Goal: Information Seeking & Learning: Check status

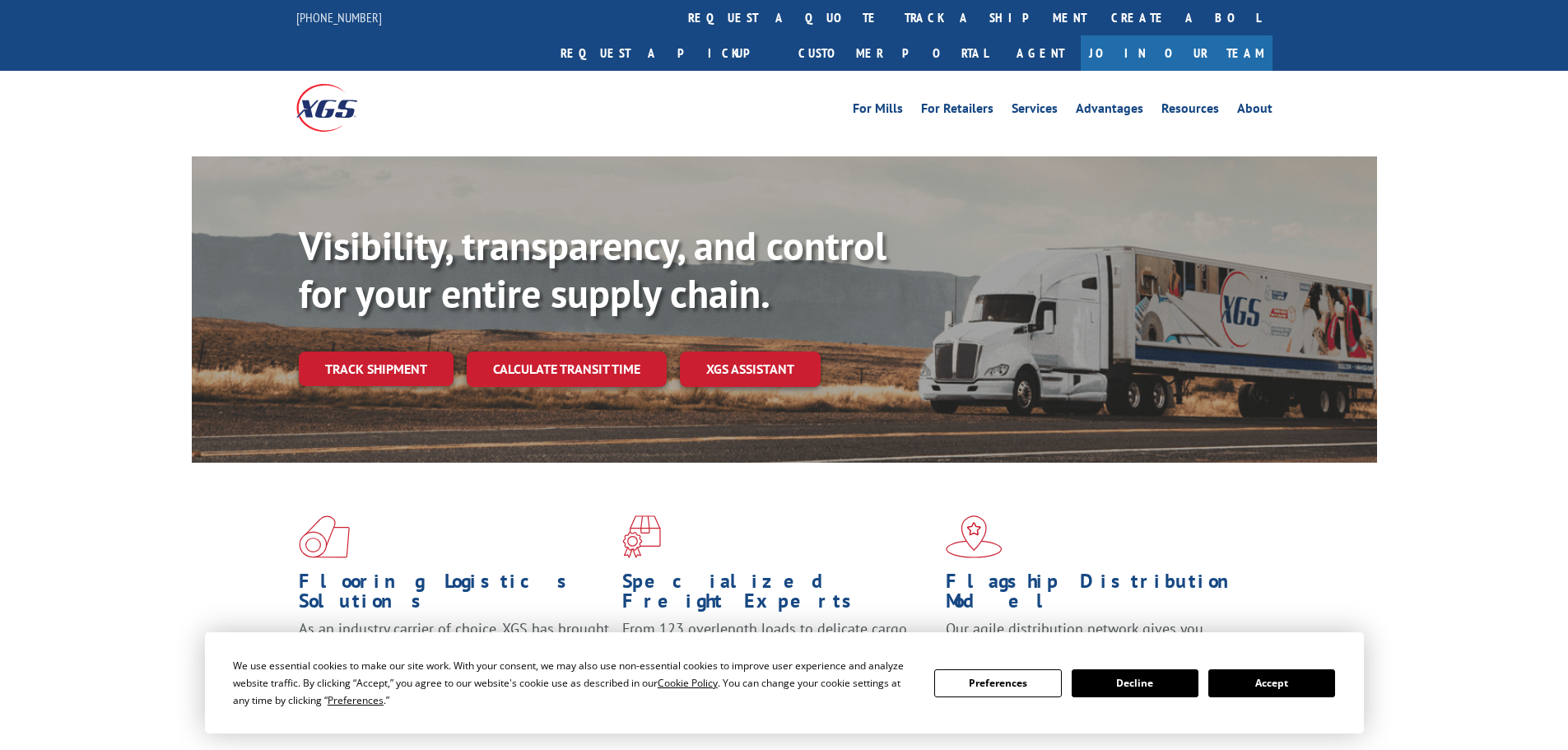
click at [1314, 684] on button "Accept" at bounding box center [1271, 683] width 127 height 28
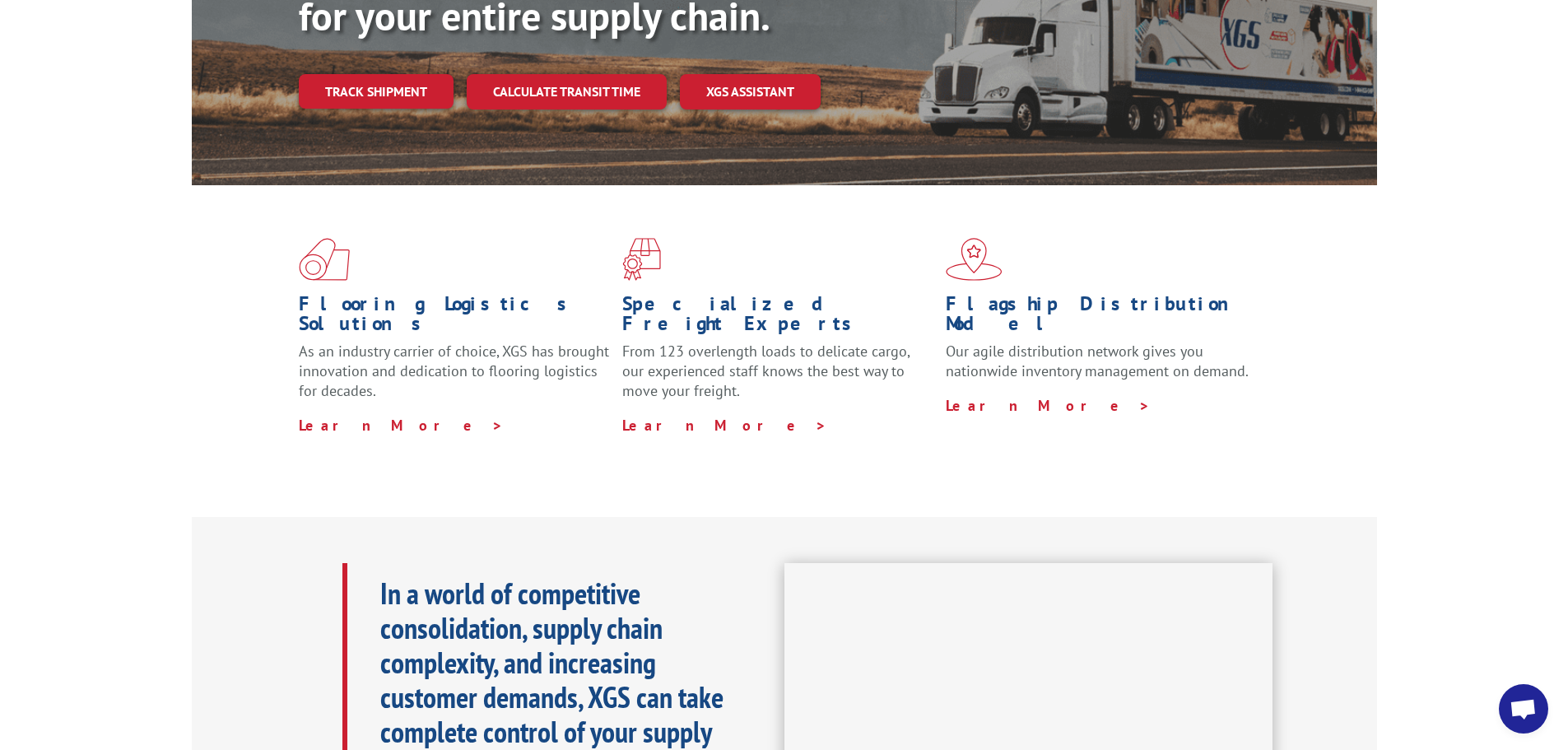
scroll to position [82, 0]
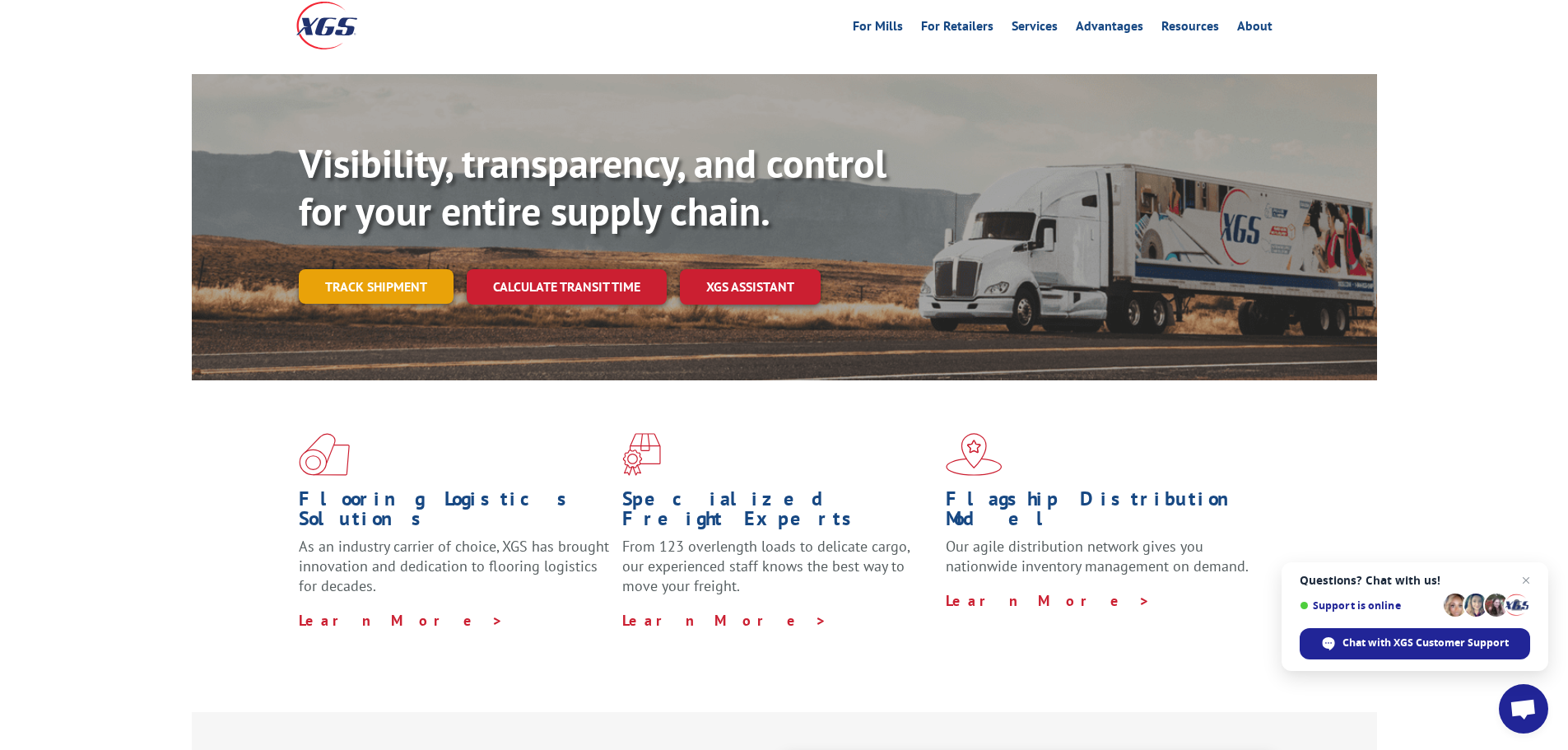
click at [379, 269] on link "Track shipment" at bounding box center [376, 287] width 155 height 35
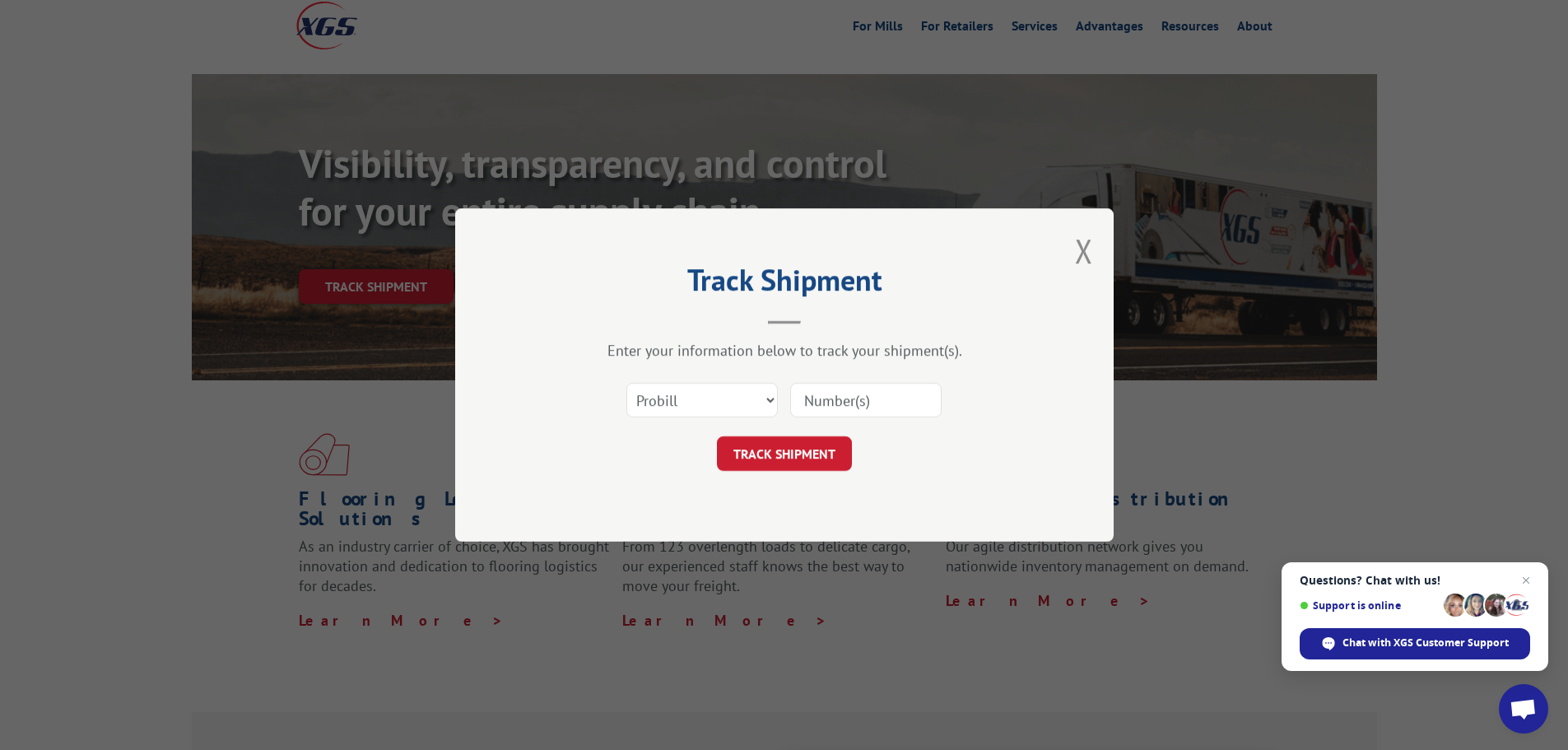
paste input "2556119"
type input "2556119"
click at [706, 376] on div "Select category... Probill BOL PO 2556119" at bounding box center [785, 400] width 494 height 54
click at [711, 392] on select "Select category... Probill BOL PO" at bounding box center [703, 400] width 151 height 35
click at [714, 394] on select "Select category... Probill BOL PO" at bounding box center [703, 400] width 151 height 35
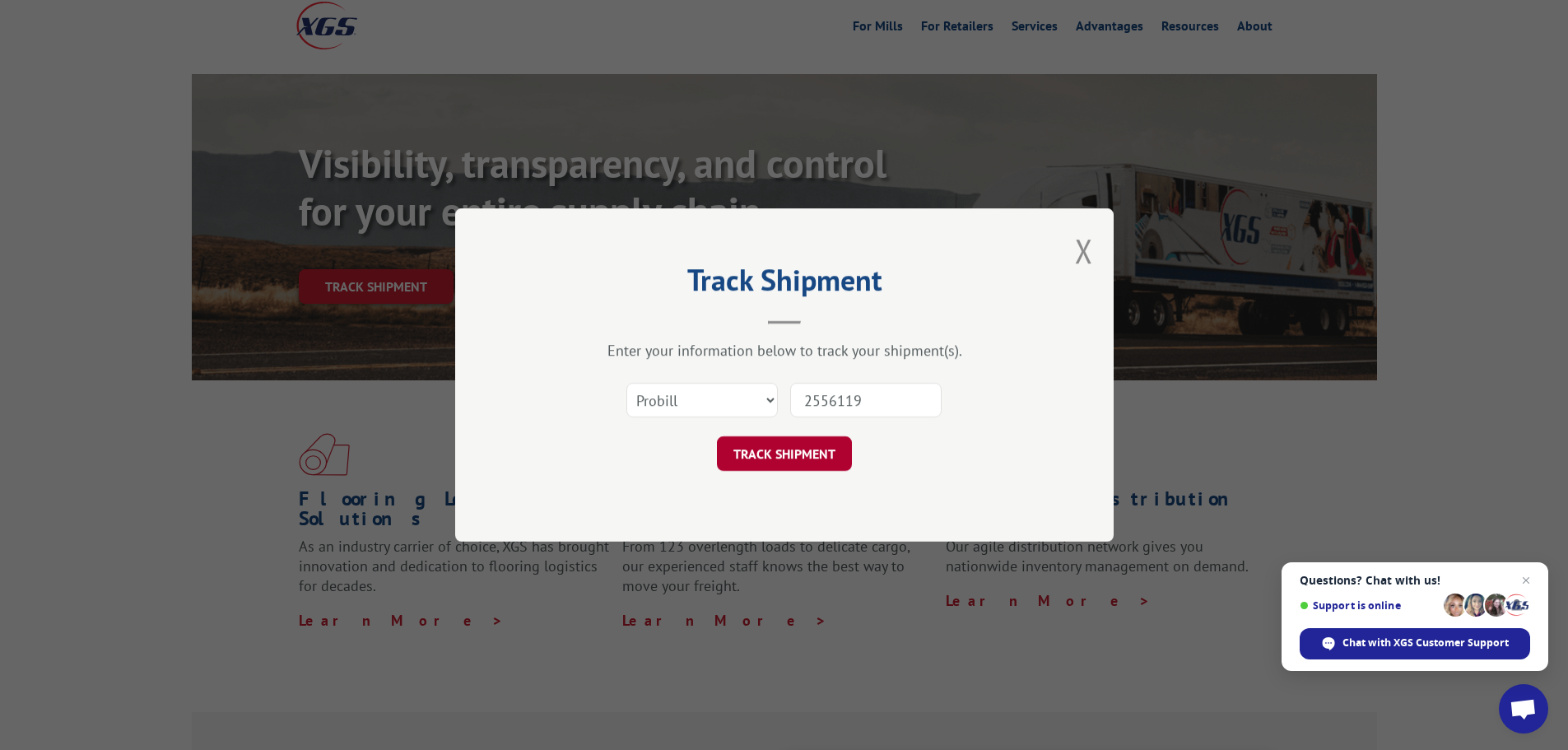
click at [821, 463] on button "TRACK SHIPMENT" at bounding box center [784, 453] width 135 height 35
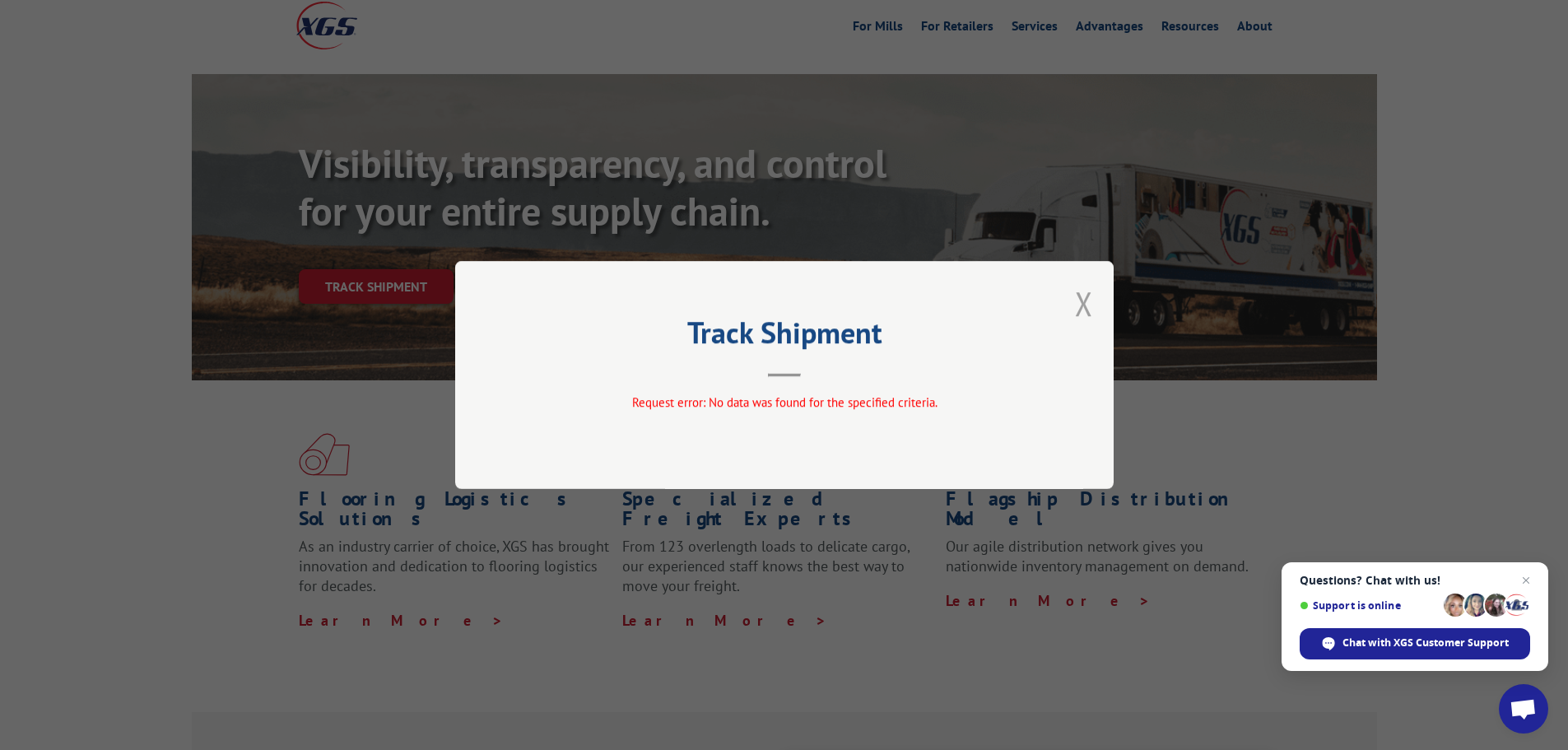
click at [1081, 297] on button "Close modal" at bounding box center [1084, 303] width 18 height 44
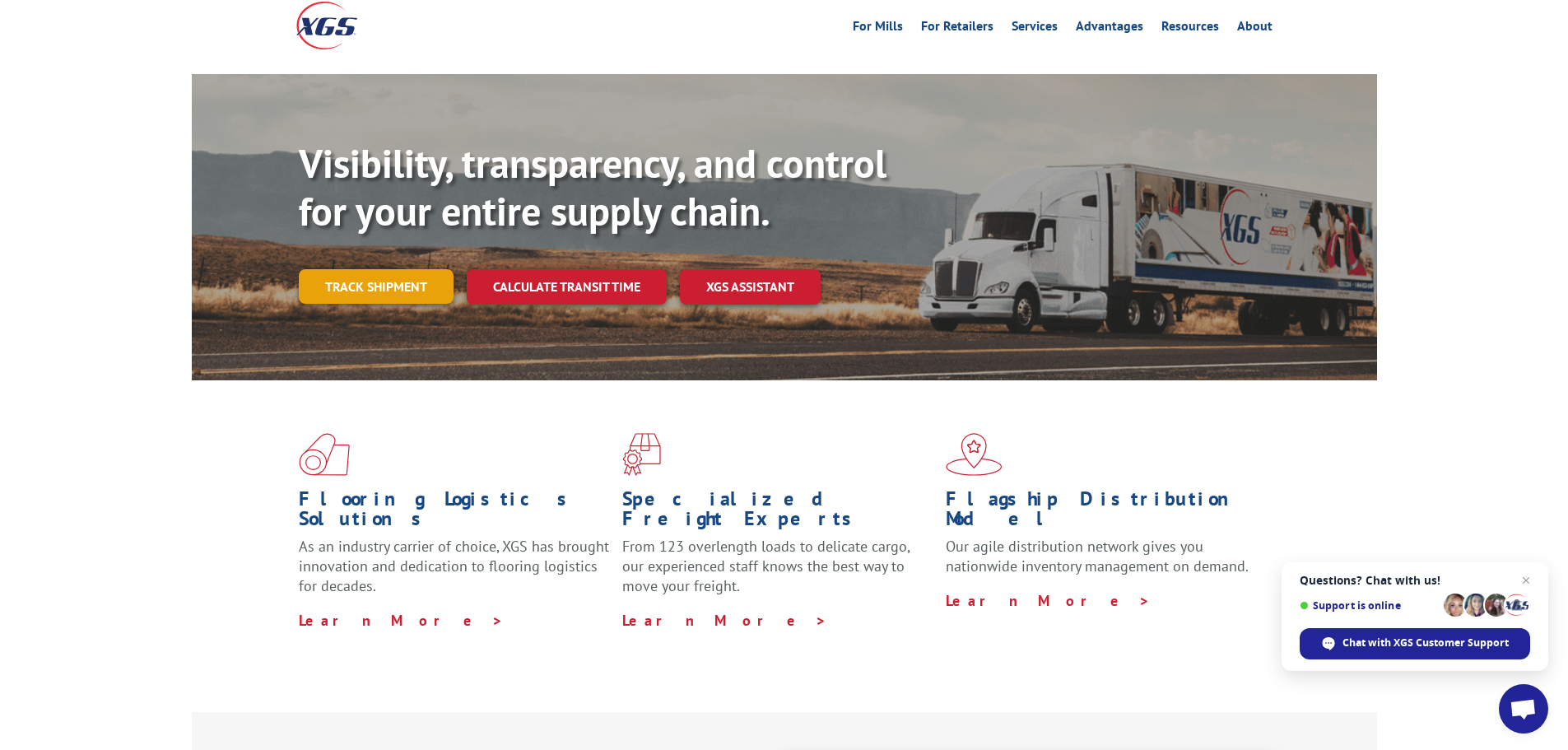
click at [370, 269] on link "Track shipment" at bounding box center [376, 287] width 155 height 35
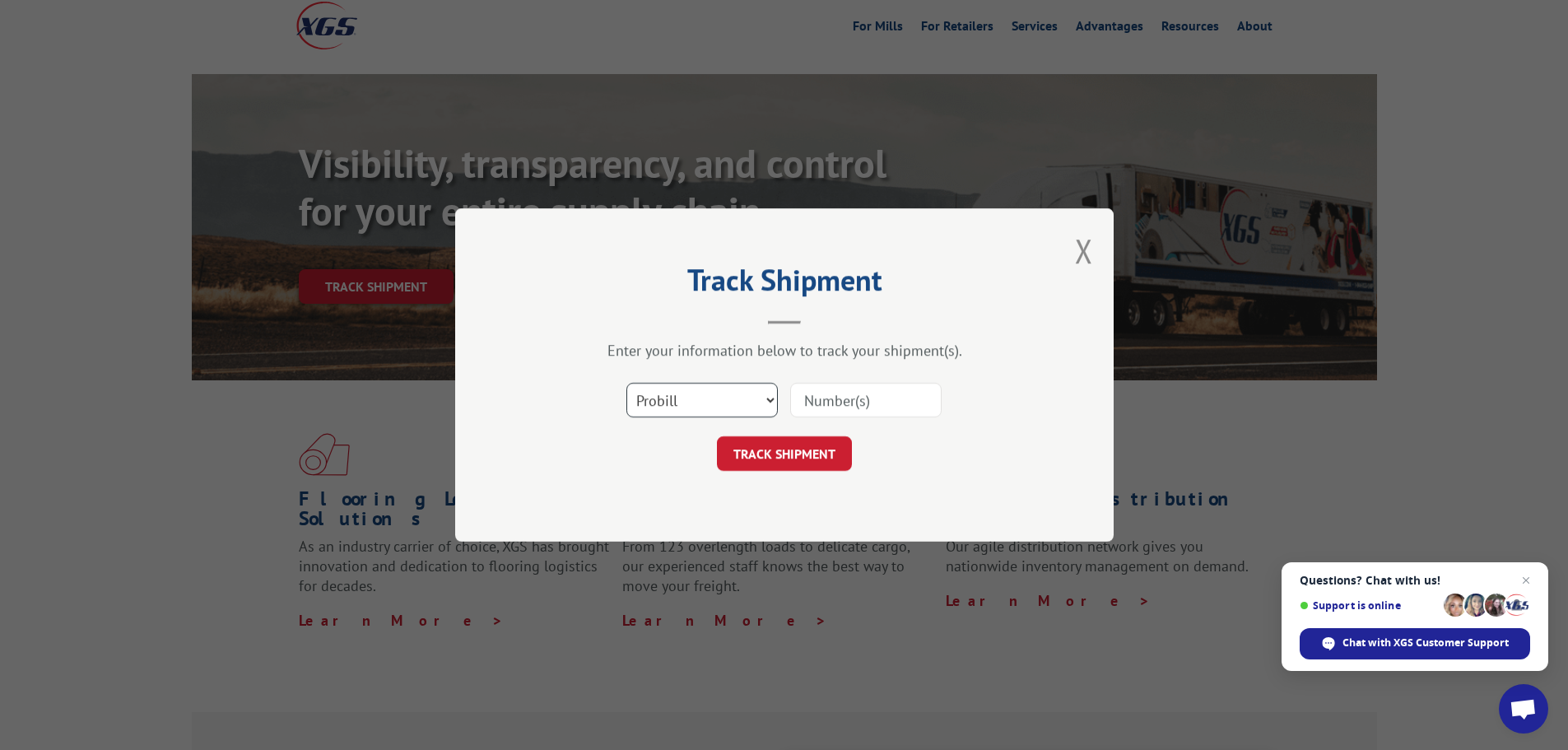
click at [726, 403] on select "Select category... Probill BOL PO" at bounding box center [703, 400] width 151 height 35
select select "bol"
click at [627, 383] on select "Select category... Probill BOL PO" at bounding box center [703, 400] width 151 height 35
paste input "2556119"
type input "2556119"
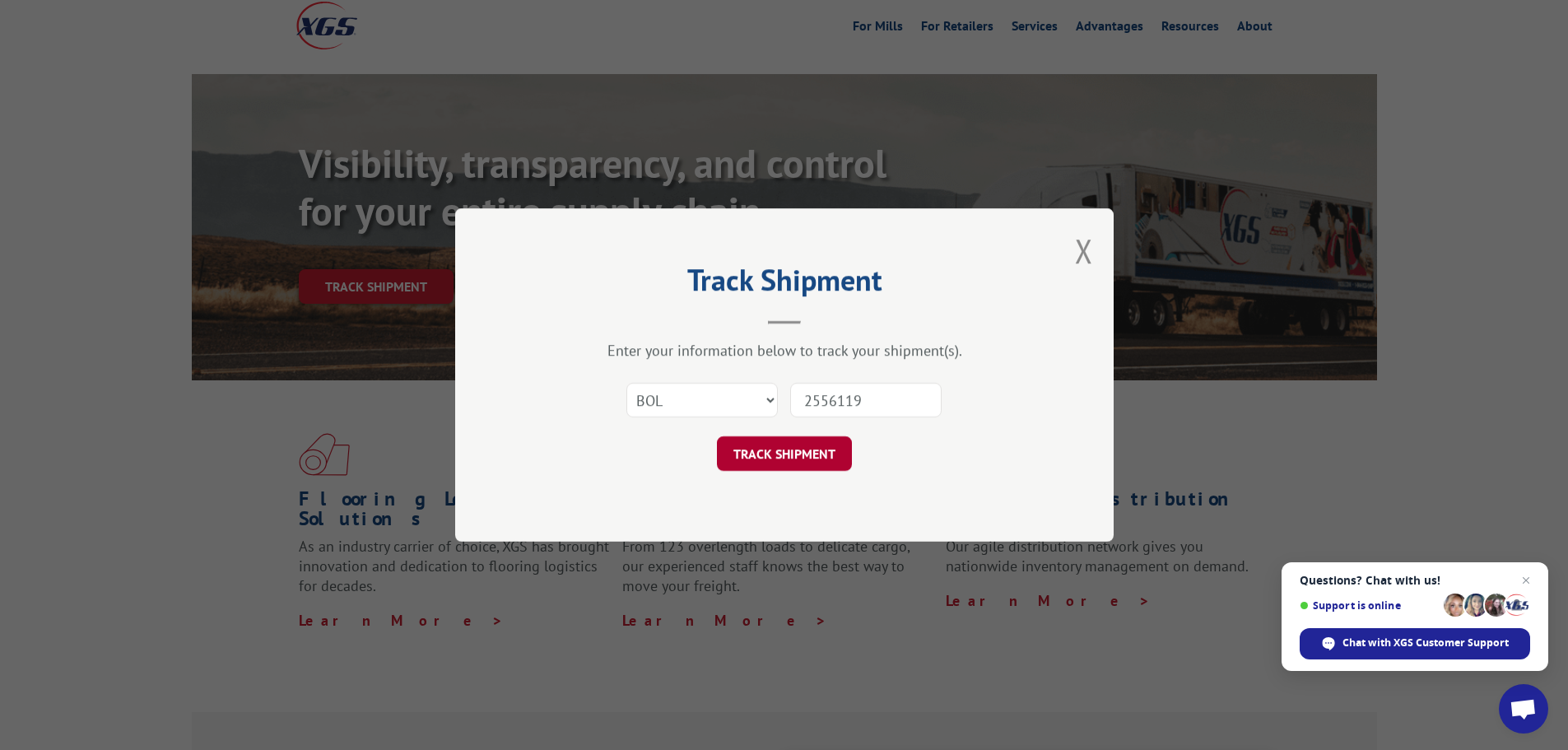
click at [824, 451] on button "TRACK SHIPMENT" at bounding box center [784, 453] width 135 height 35
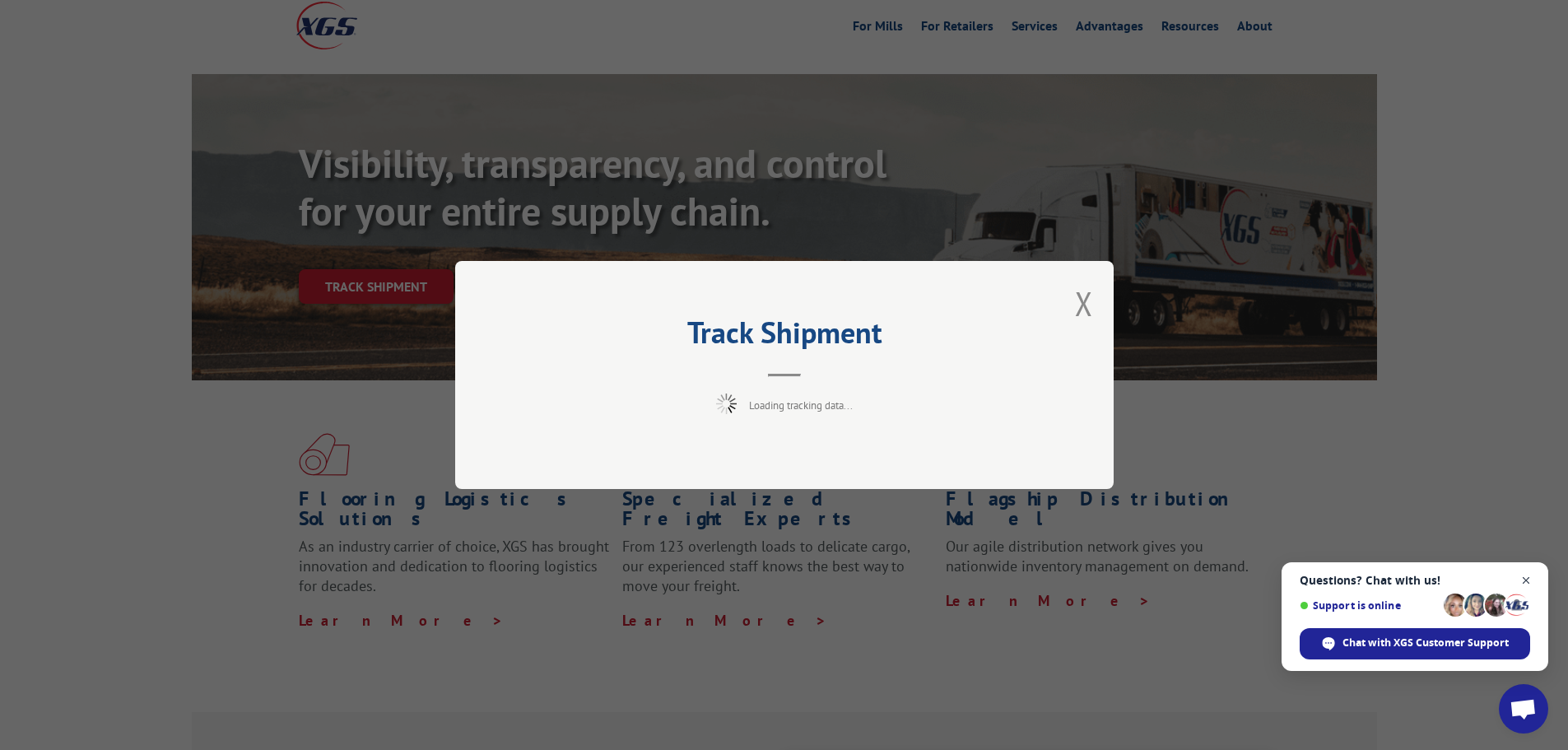
click at [1526, 580] on span "Close chat" at bounding box center [1526, 580] width 20 height 20
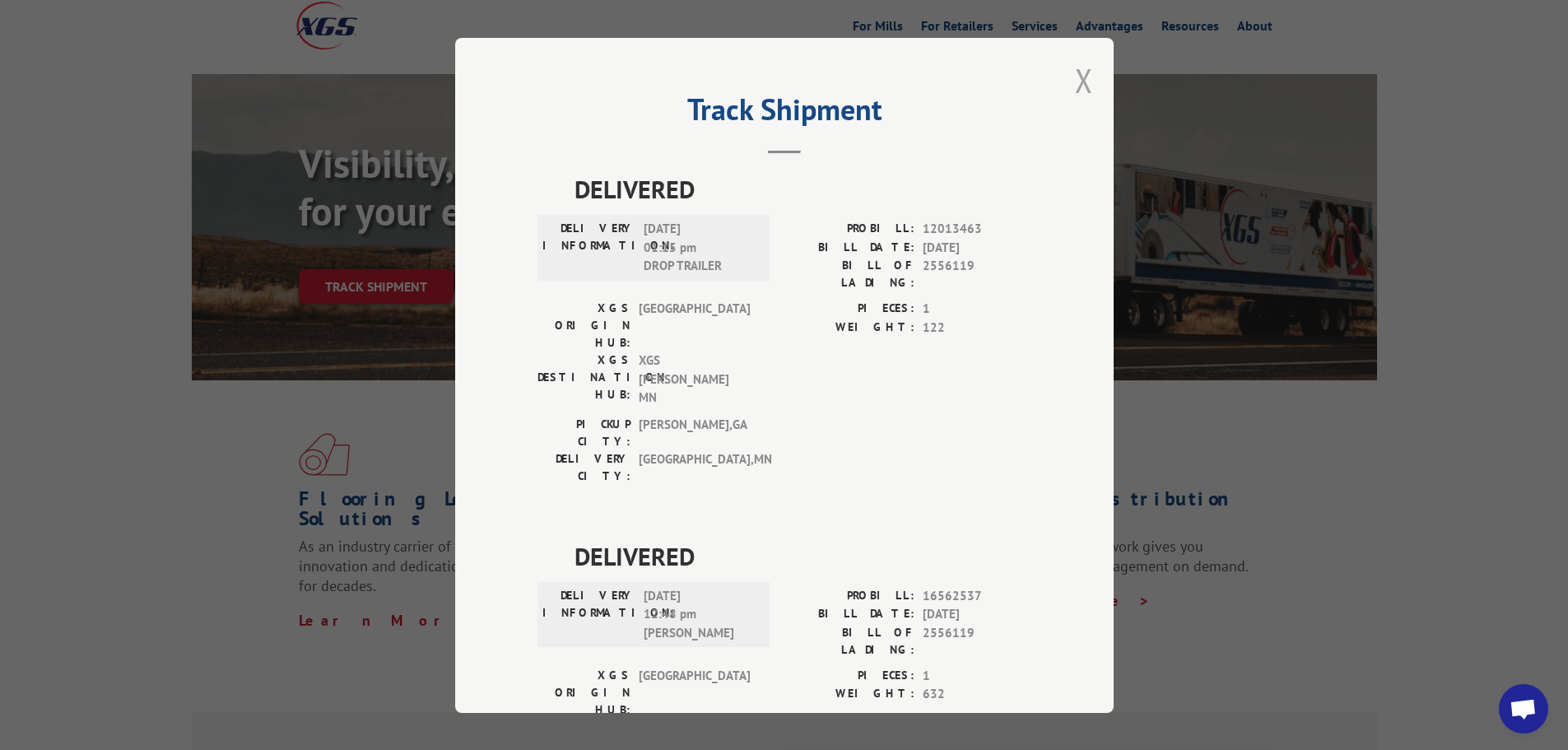
click at [1080, 72] on button "Close modal" at bounding box center [1084, 79] width 18 height 44
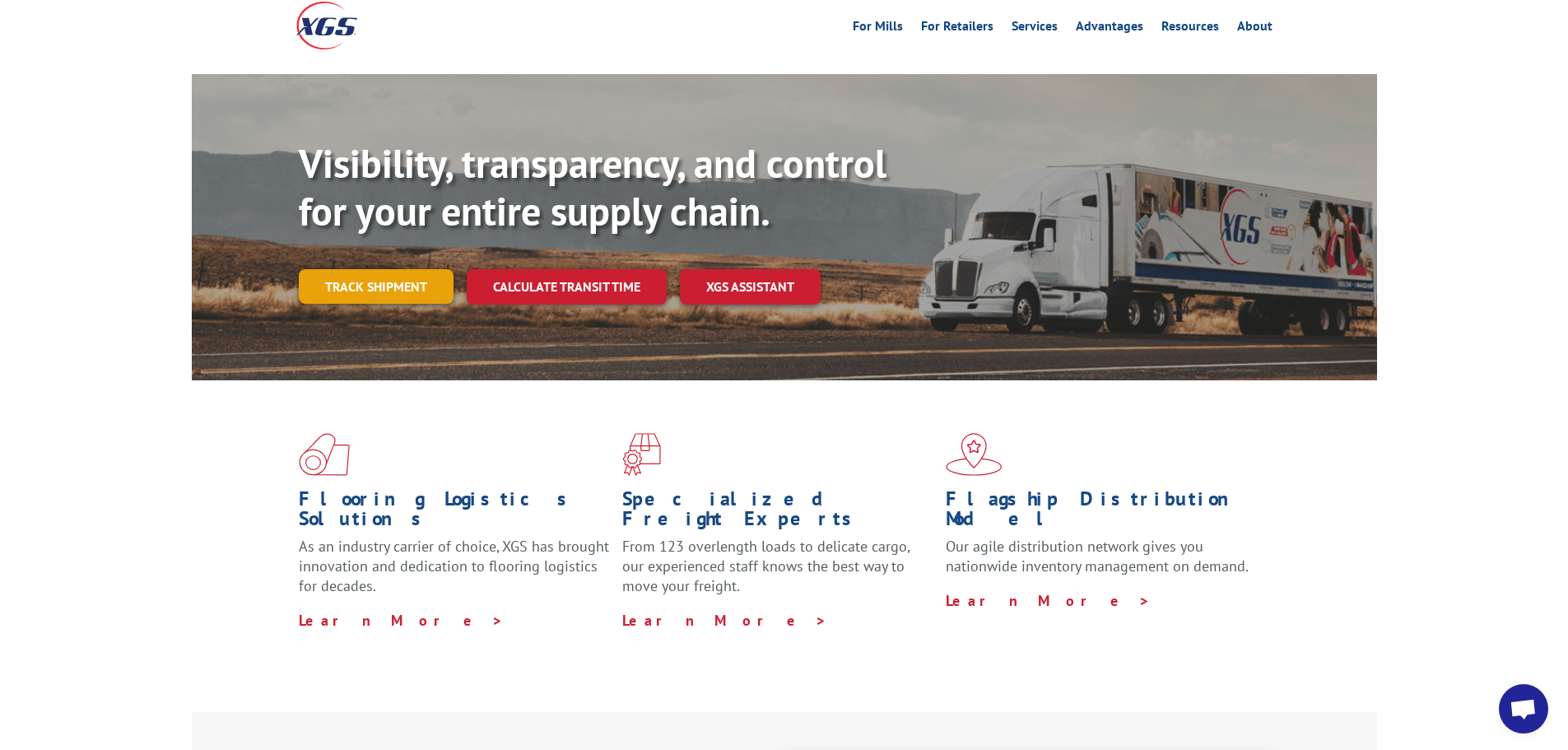
click at [364, 269] on link "Track shipment" at bounding box center [376, 287] width 155 height 35
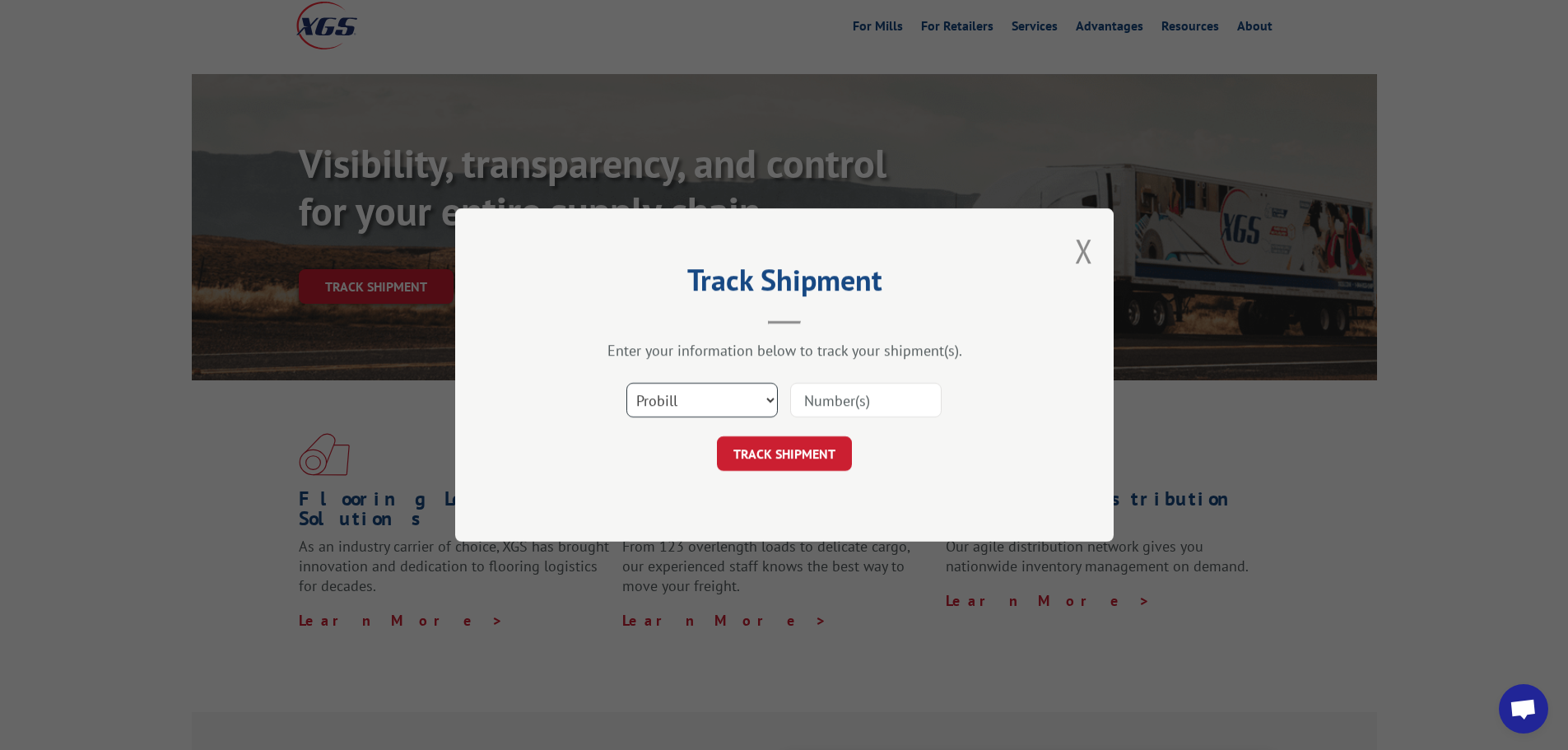
click at [684, 391] on select "Select category... Probill BOL PO" at bounding box center [703, 400] width 151 height 35
select select "po"
click at [627, 383] on select "Select category... Probill BOL PO" at bounding box center [703, 400] width 151 height 35
paste input "2556119"
type input "2556119"
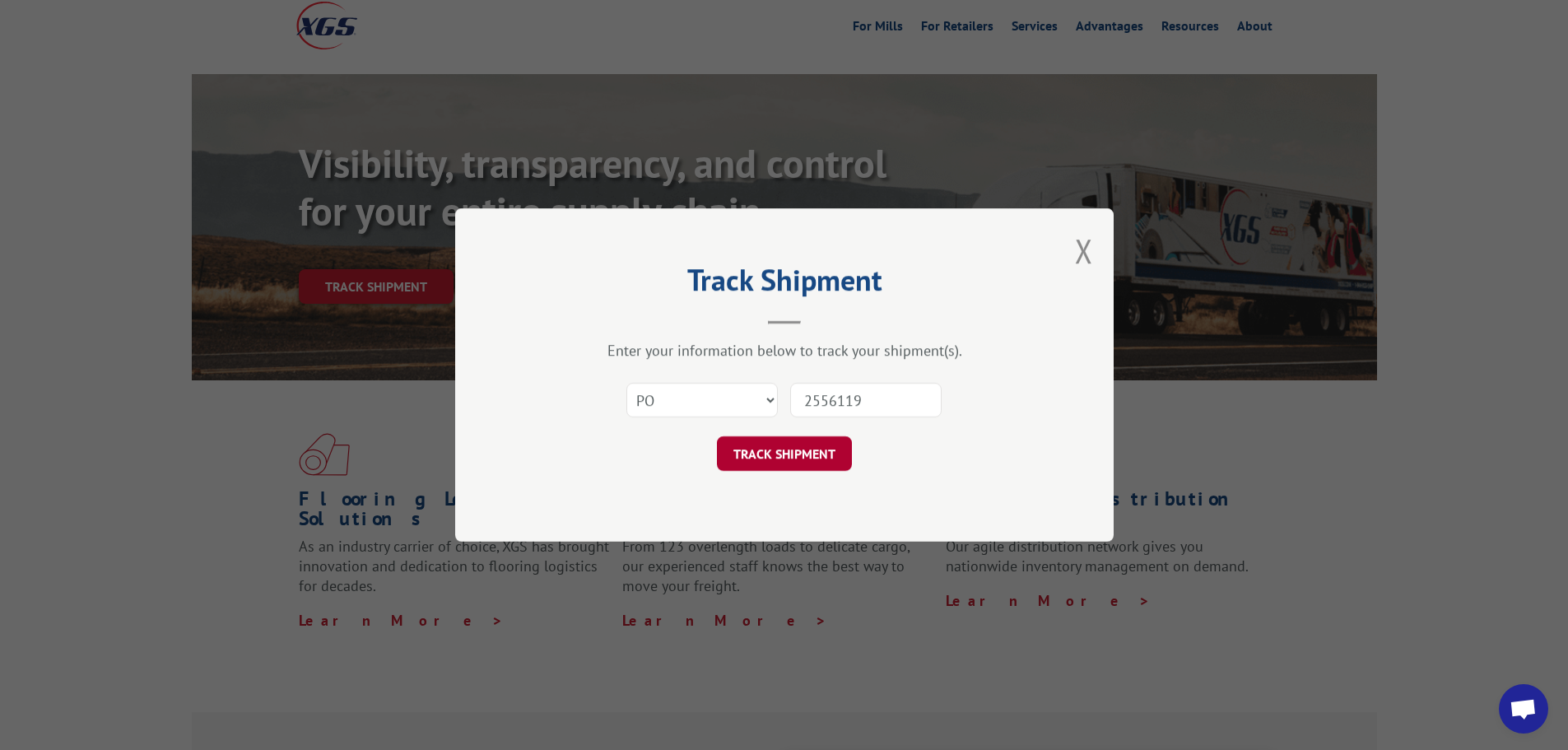
click at [826, 441] on button "TRACK SHIPMENT" at bounding box center [784, 453] width 135 height 35
